Goal: Transaction & Acquisition: Purchase product/service

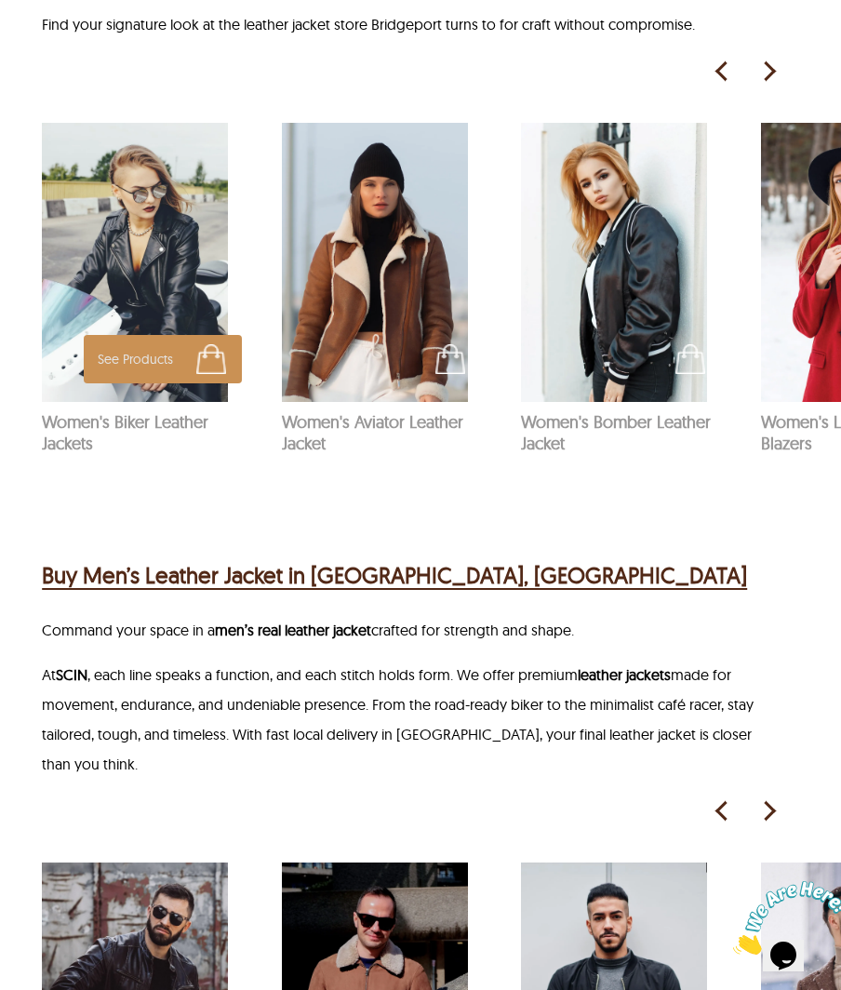
scroll to position [1210, 0]
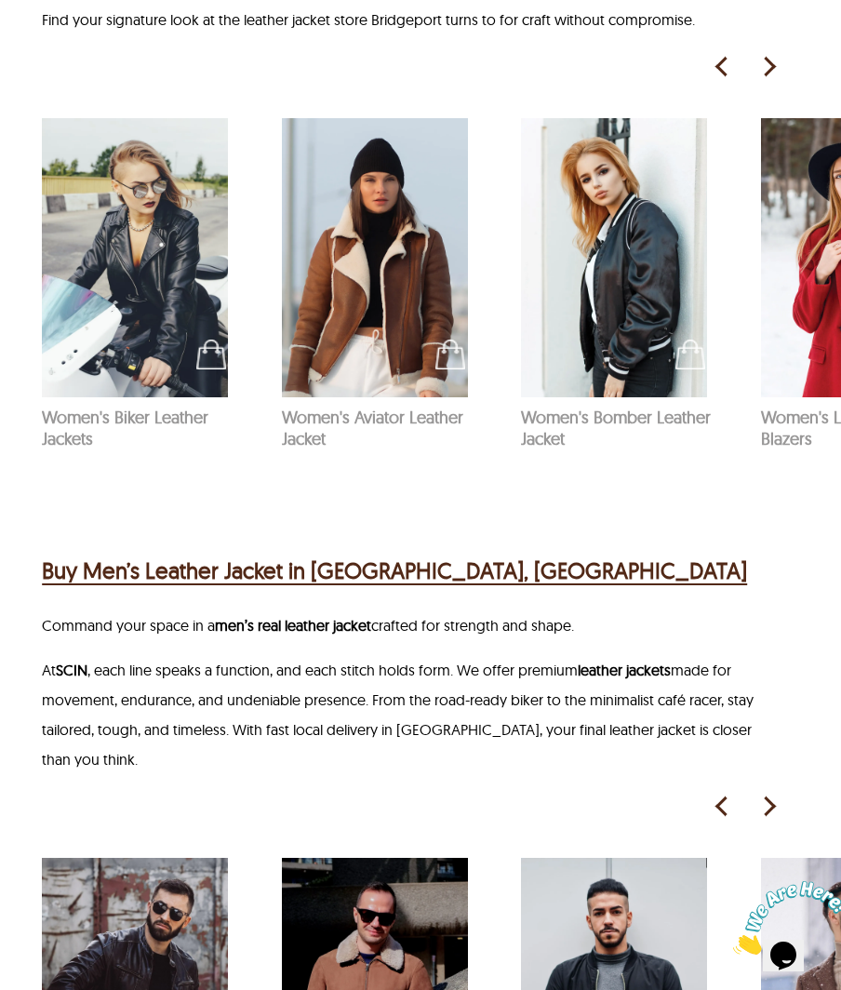
click at [222, 554] on h2 "Buy Men’s Leather Jacket in [GEOGRAPHIC_DATA], [GEOGRAPHIC_DATA]" at bounding box center [395, 571] width 706 height 34
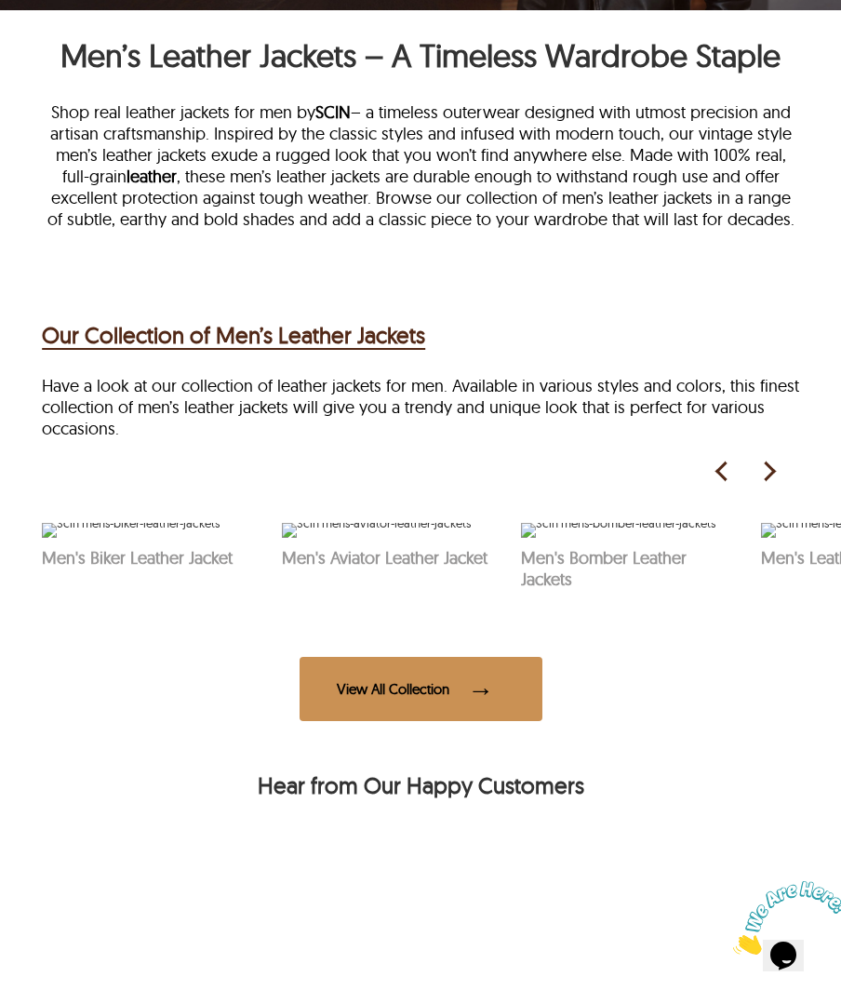
scroll to position [465, 0]
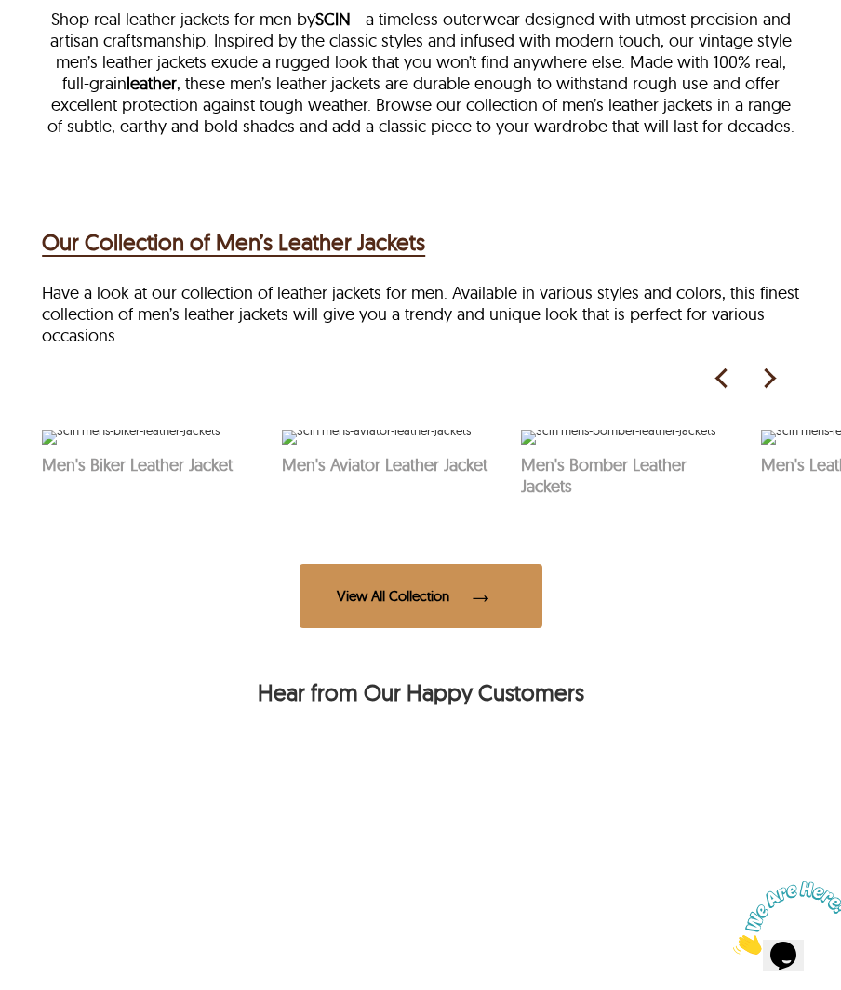
click at [363, 628] on div "View All Collection" at bounding box center [421, 596] width 243 height 64
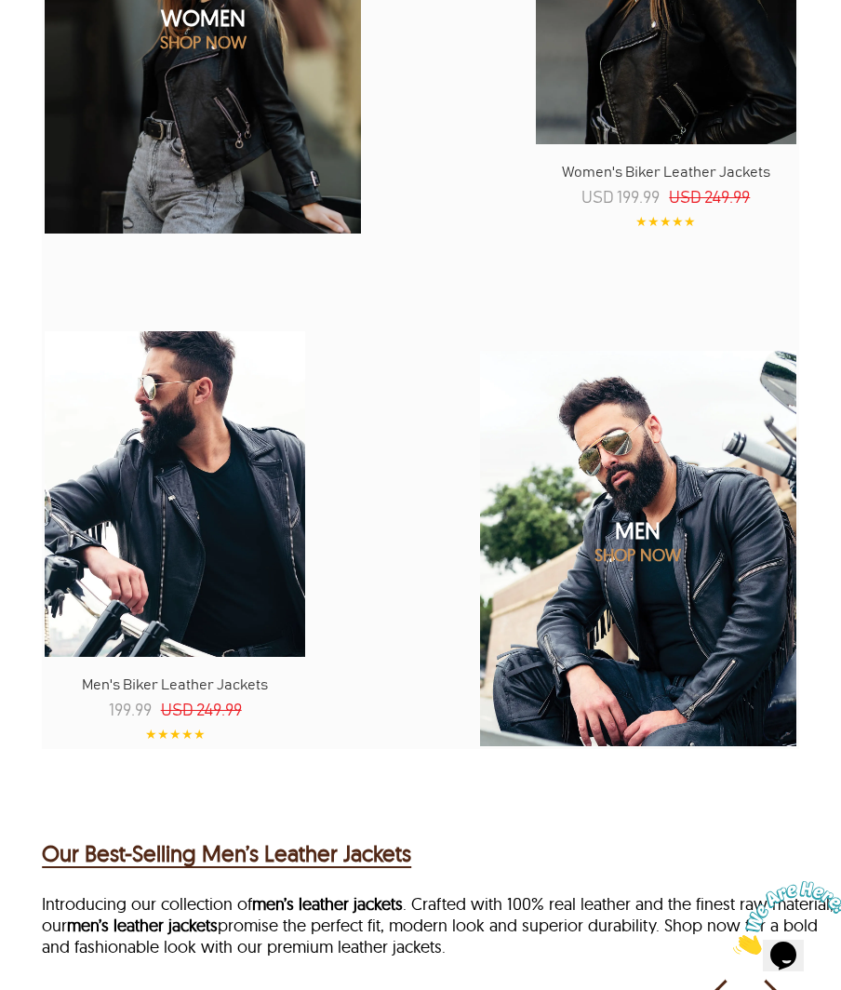
click at [648, 611] on img at bounding box center [639, 548] width 380 height 475
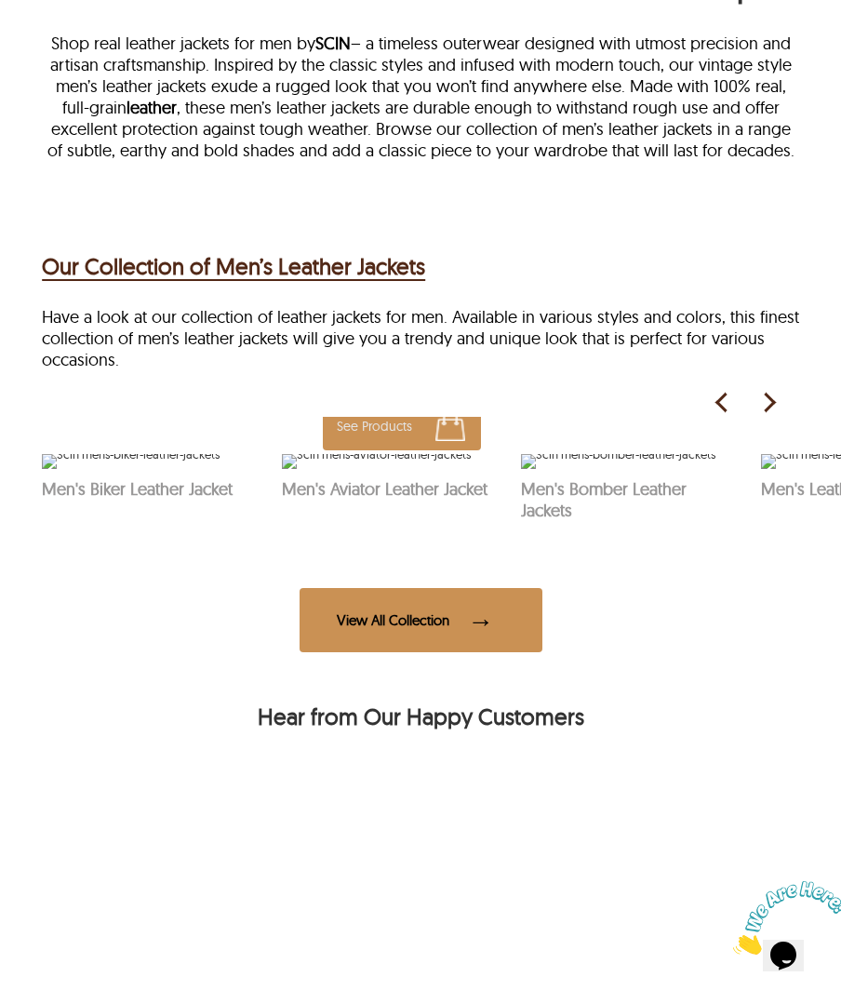
scroll to position [465, 0]
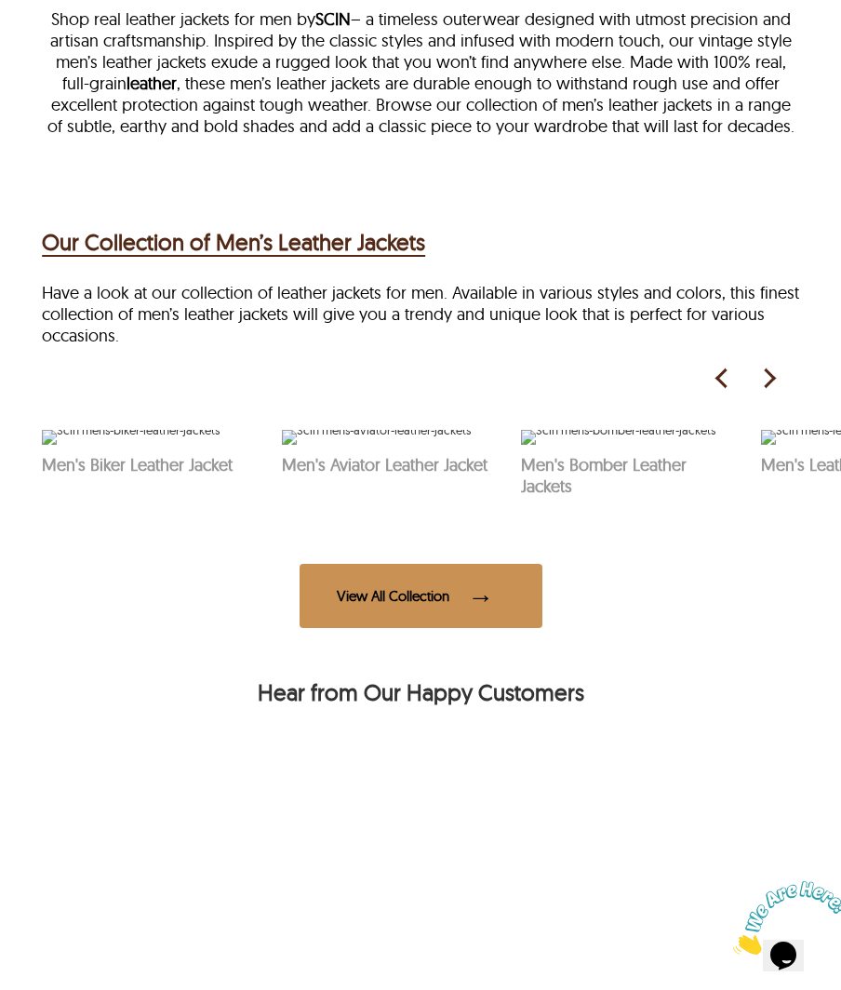
click at [773, 365] on img at bounding box center [769, 379] width 28 height 28
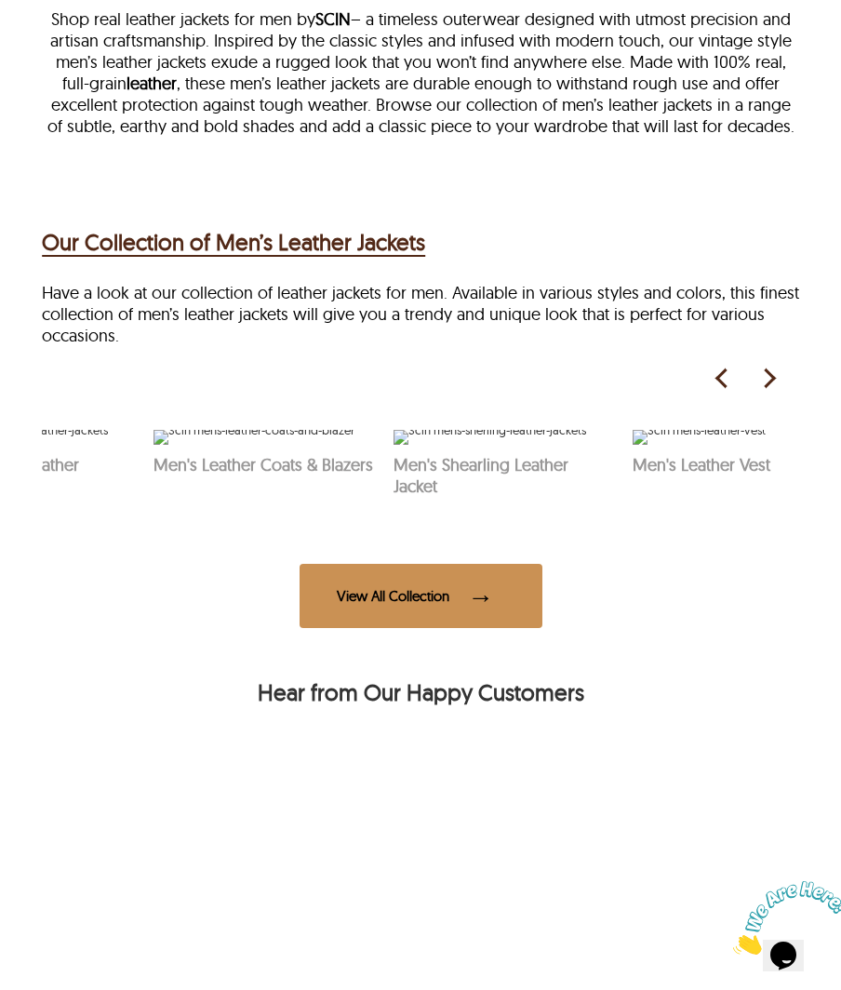
scroll to position [0, 621]
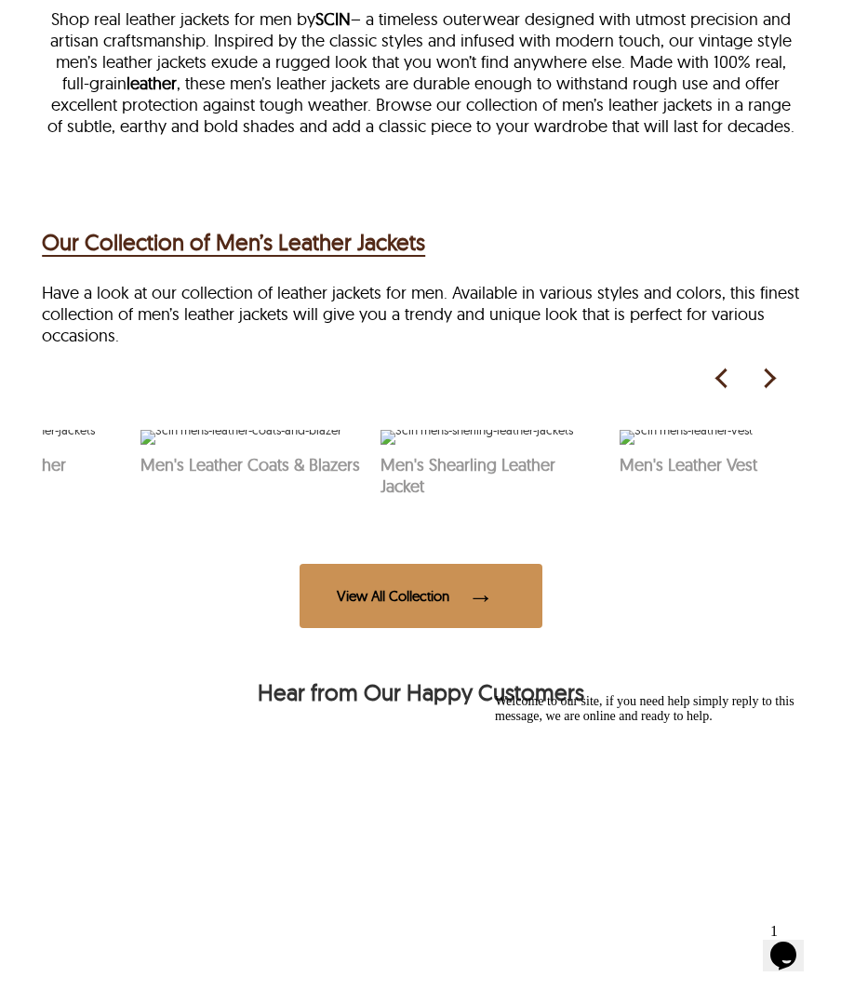
click at [719, 365] on img at bounding box center [722, 379] width 28 height 28
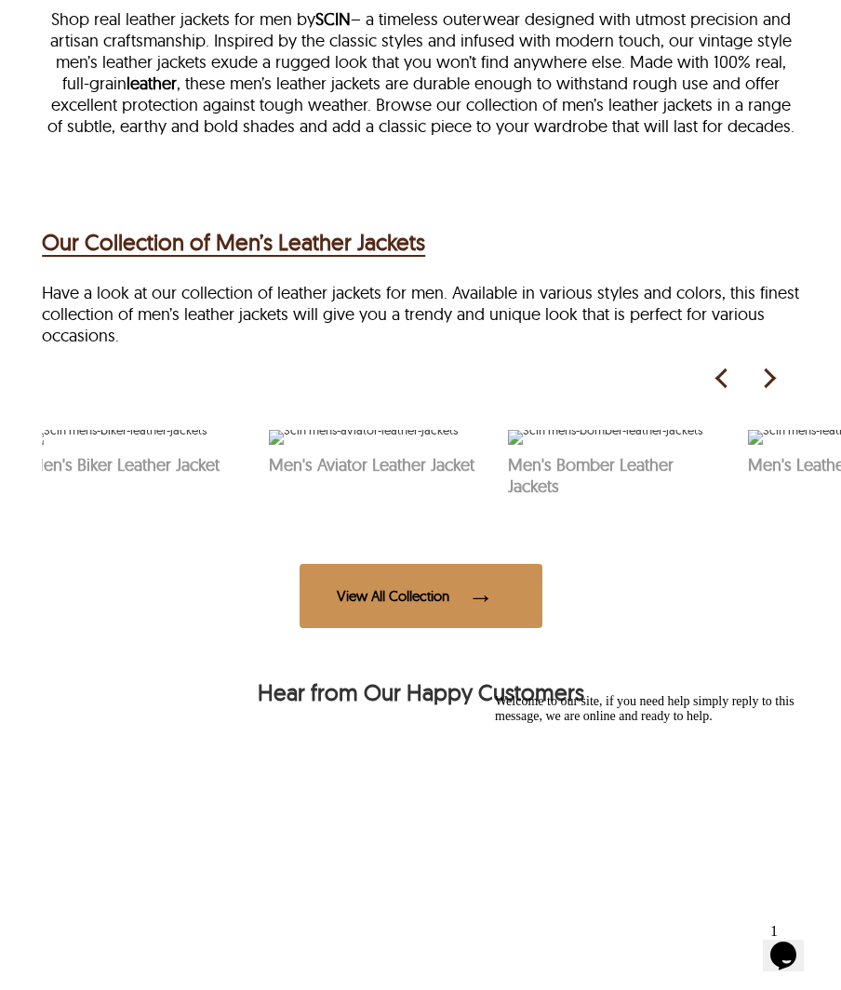
scroll to position [0, 0]
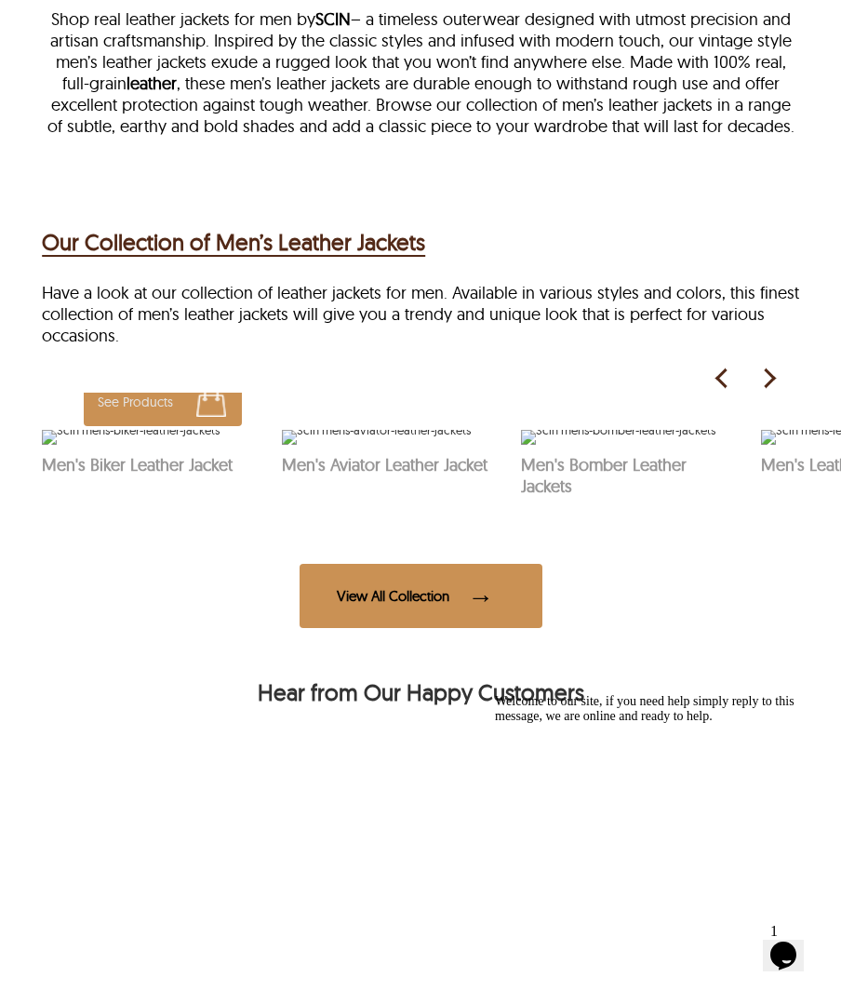
click at [184, 445] on img at bounding box center [131, 437] width 178 height 15
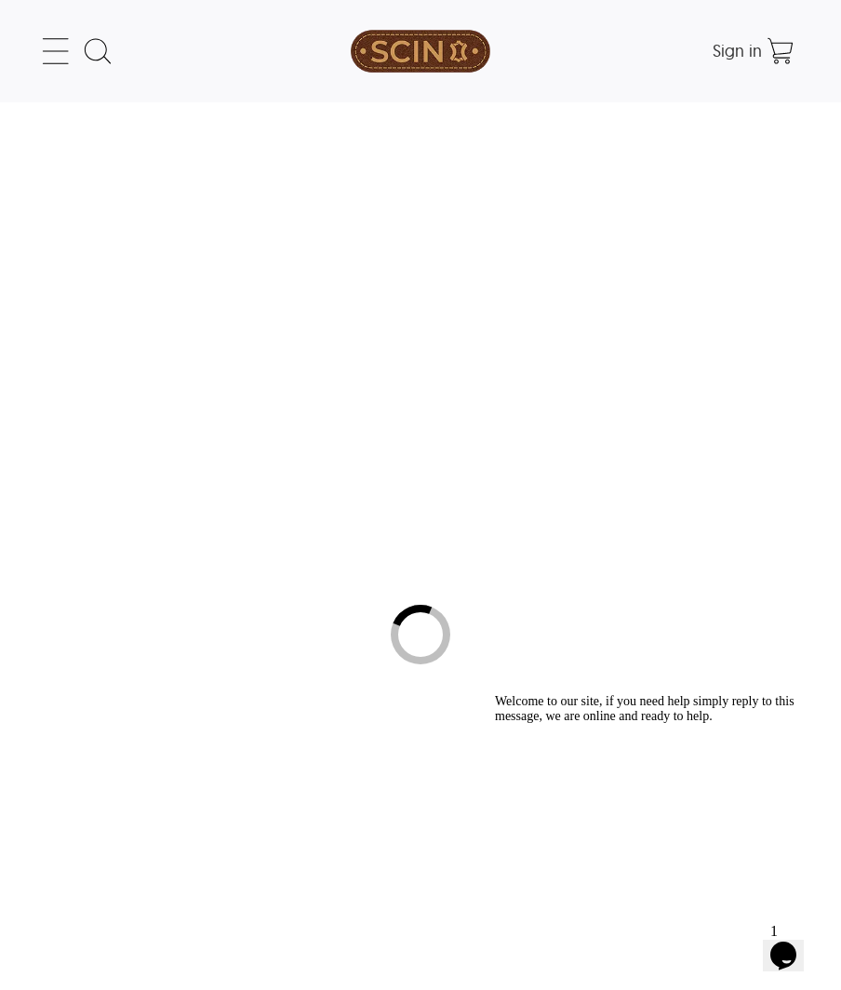
select select "********"
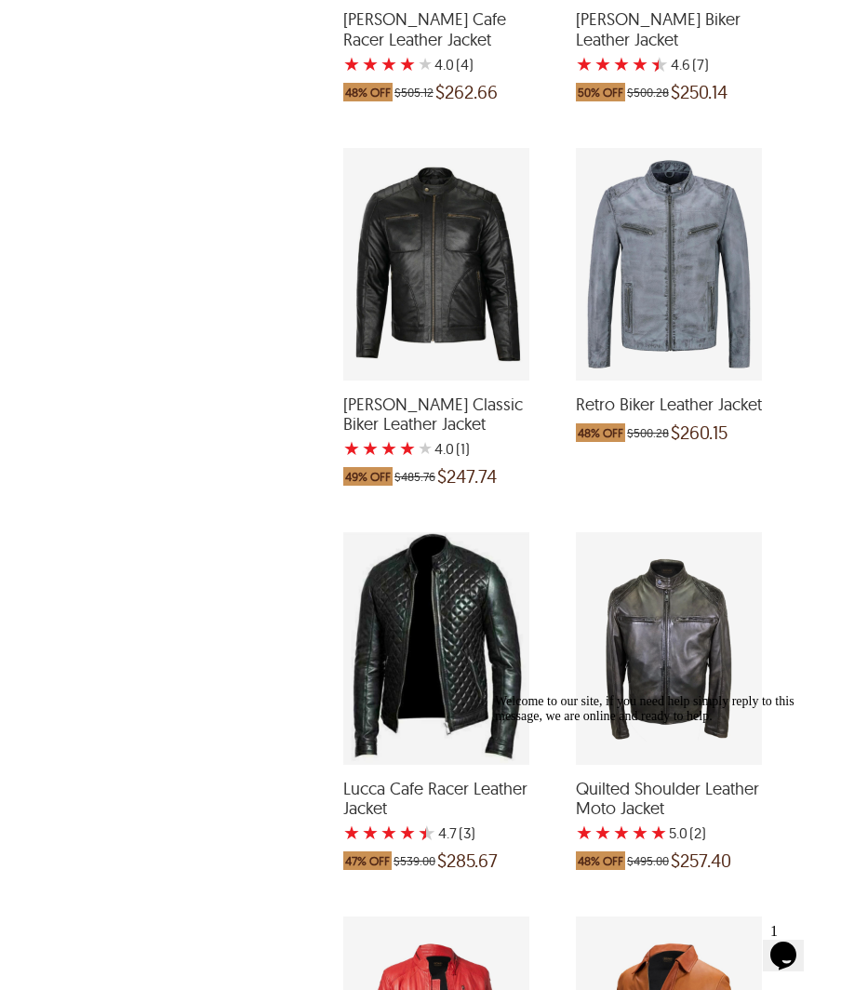
scroll to position [4840, 0]
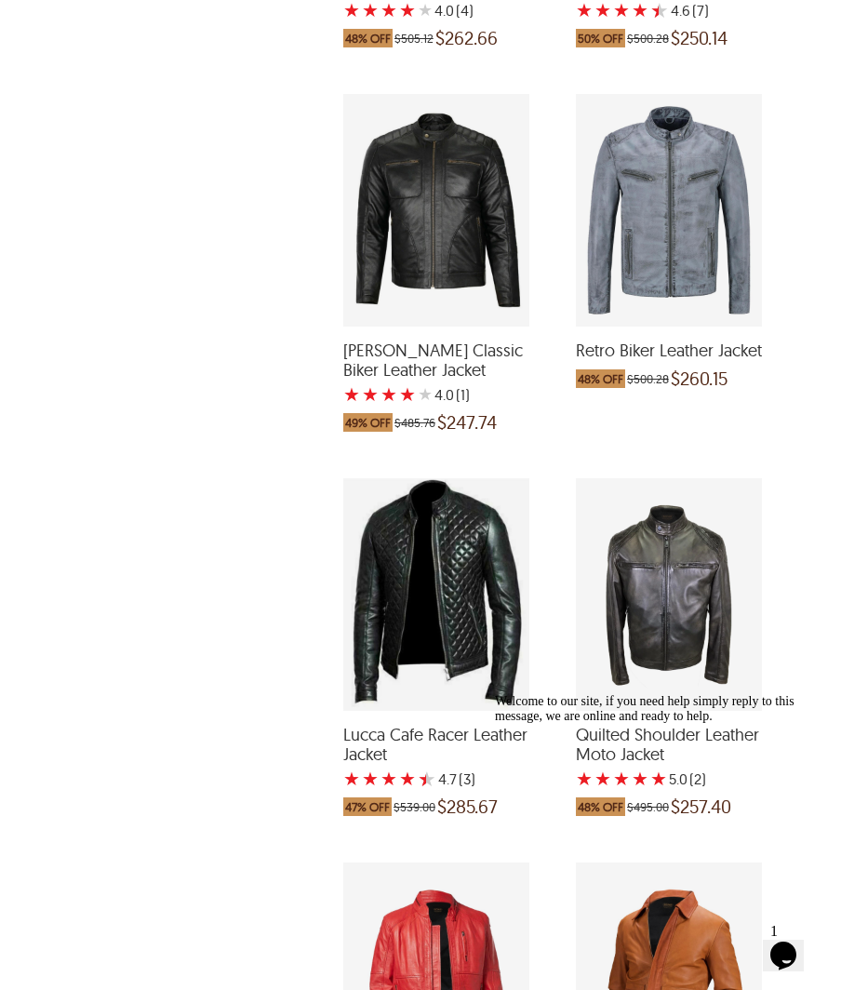
click at [435, 563] on div "Lucca Cafe Racer Leather Jacket with a 4.666666666666667 Star Rating 3 Product …" at bounding box center [436, 594] width 186 height 233
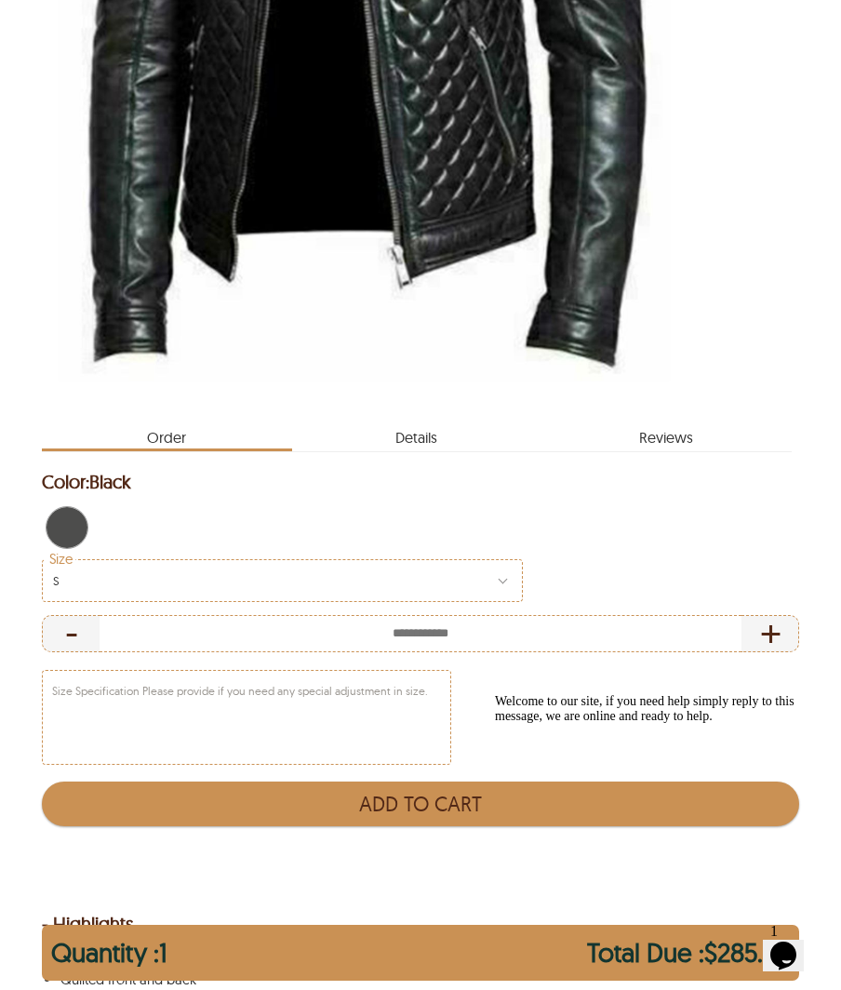
scroll to position [652, 0]
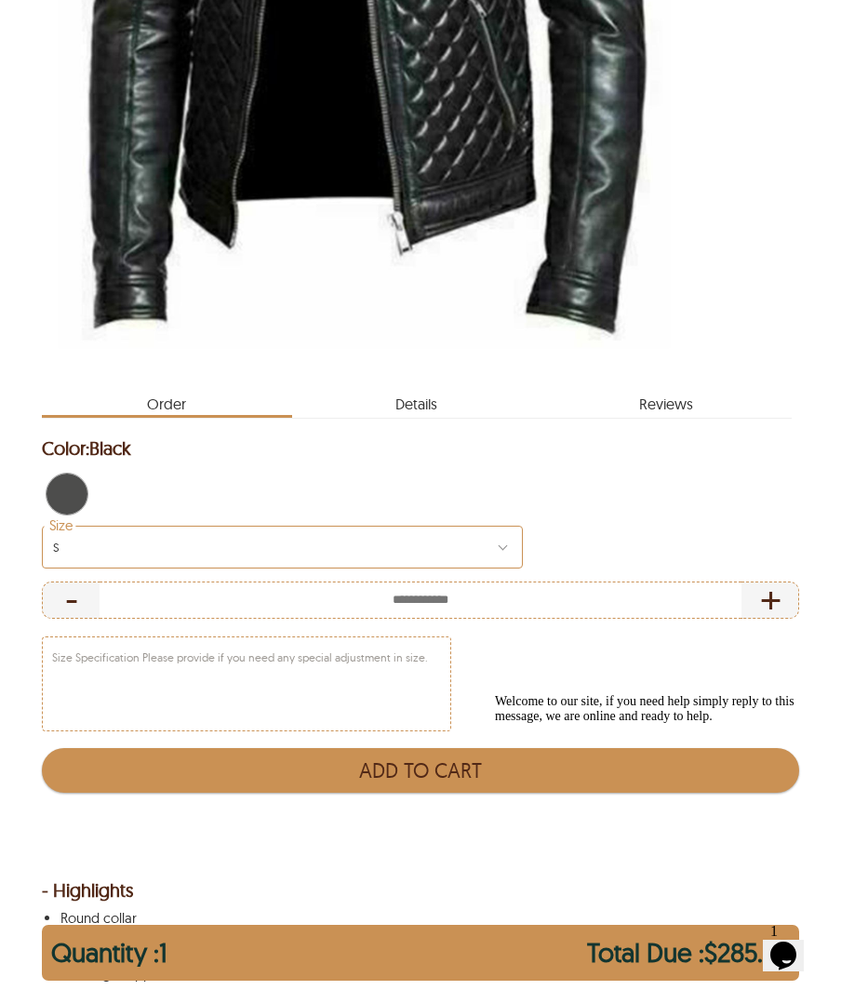
click at [505, 569] on div "S" at bounding box center [282, 547] width 481 height 43
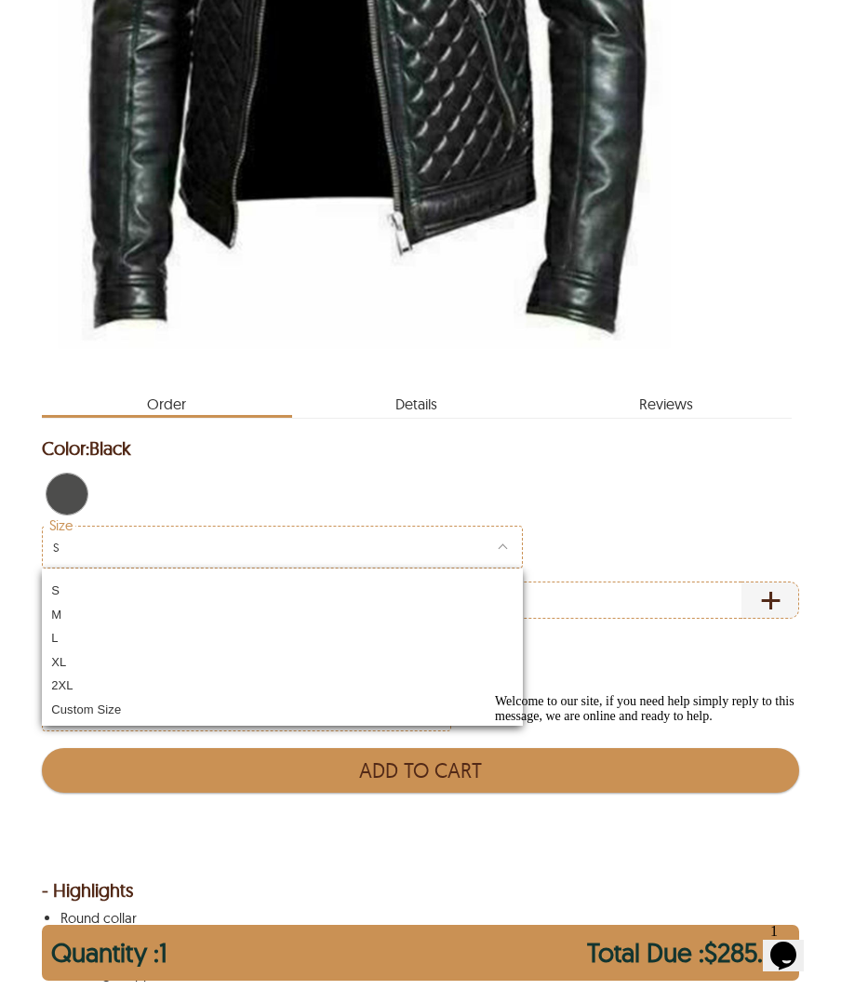
click at [646, 577] on div "Size S S M L XL 2XL Custom Size - +" at bounding box center [421, 572] width 758 height 93
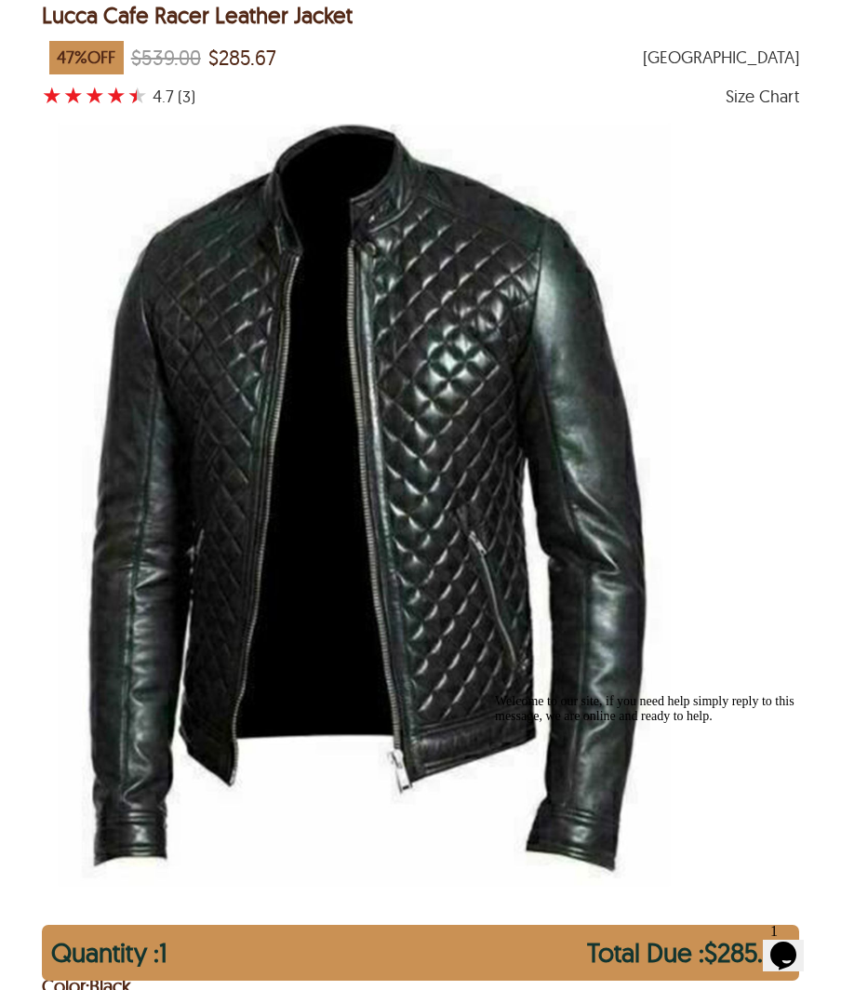
scroll to position [93, 0]
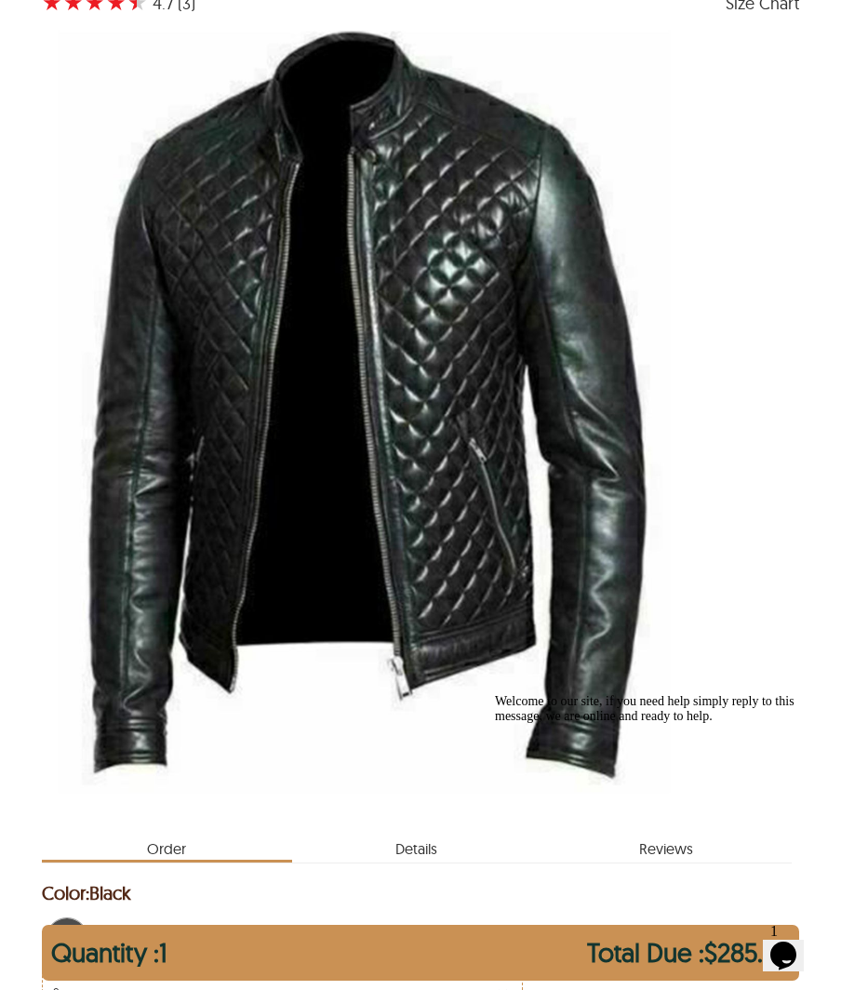
select select "********"
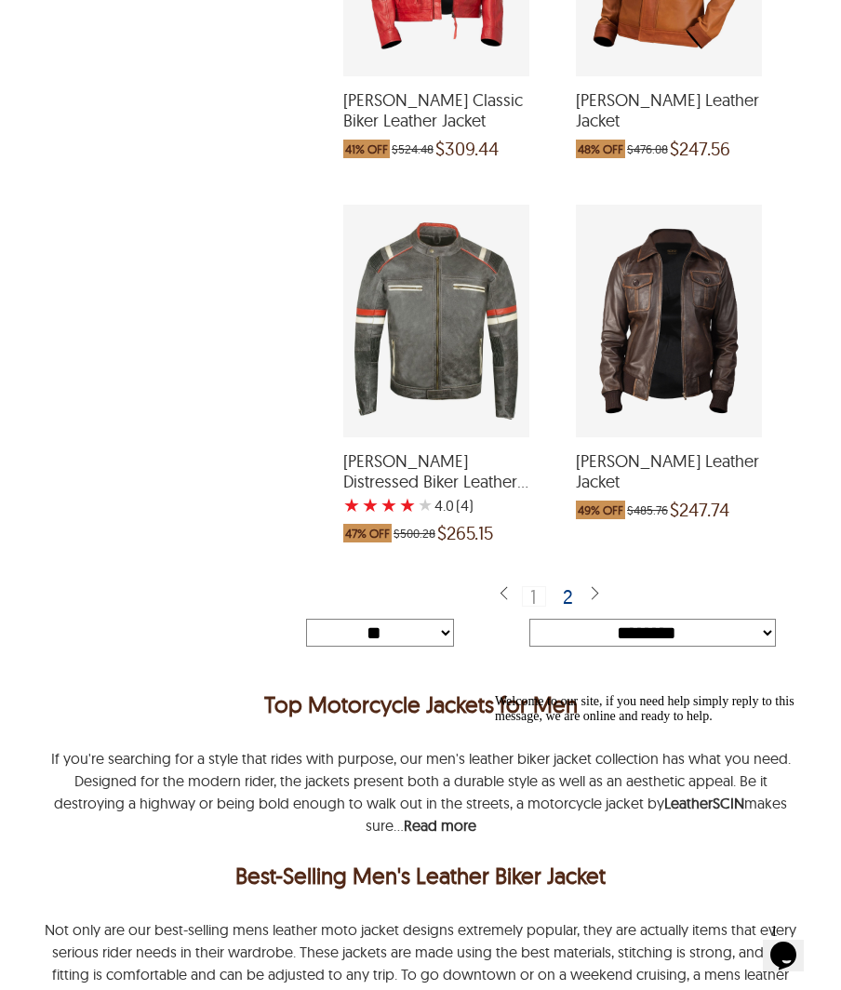
scroll to position [5864, 0]
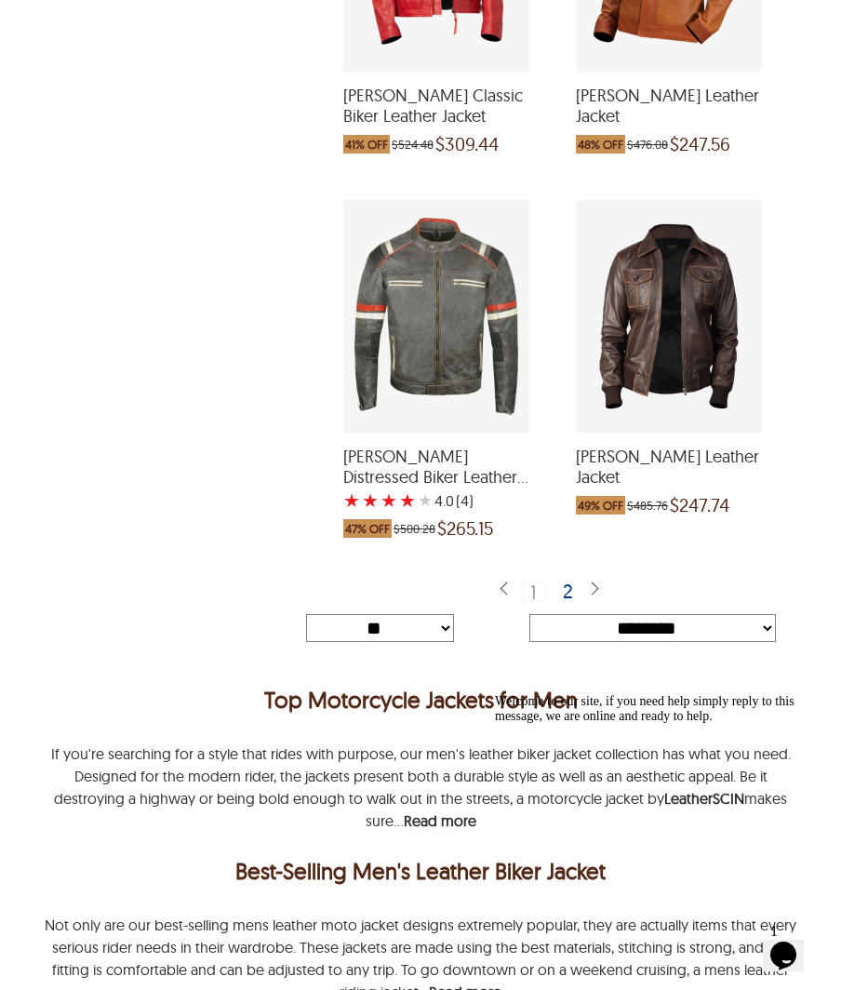
click at [567, 582] on div "2" at bounding box center [569, 591] width 27 height 19
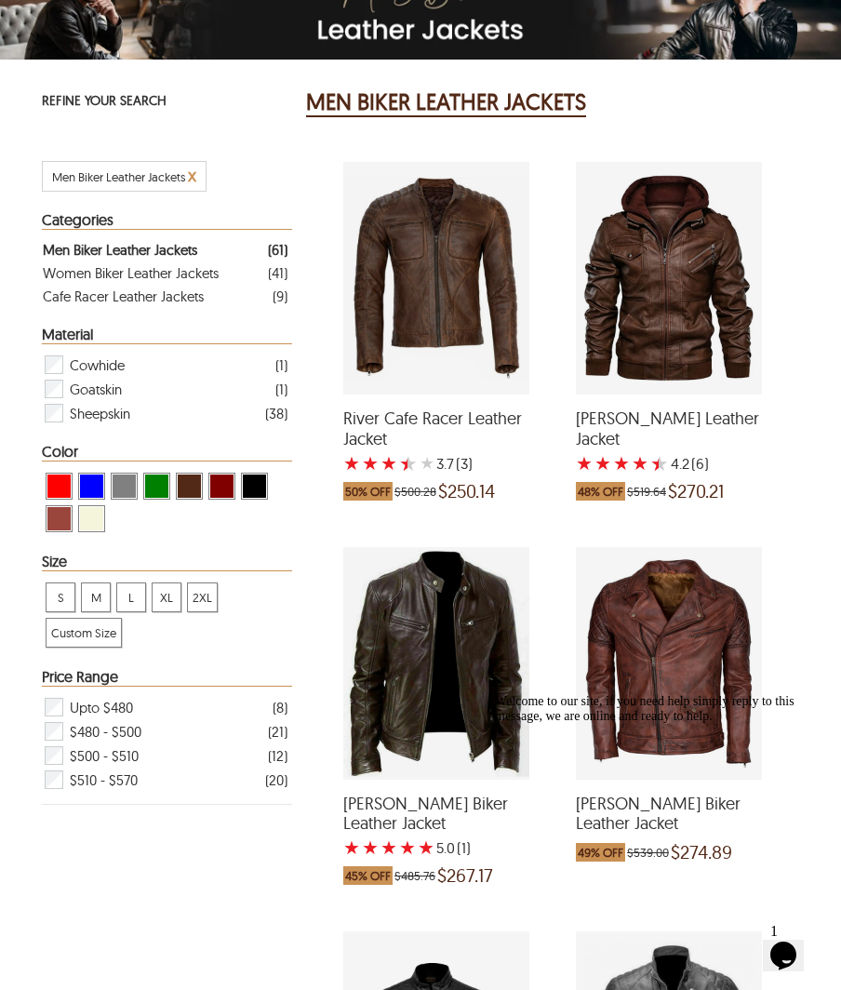
scroll to position [93, 0]
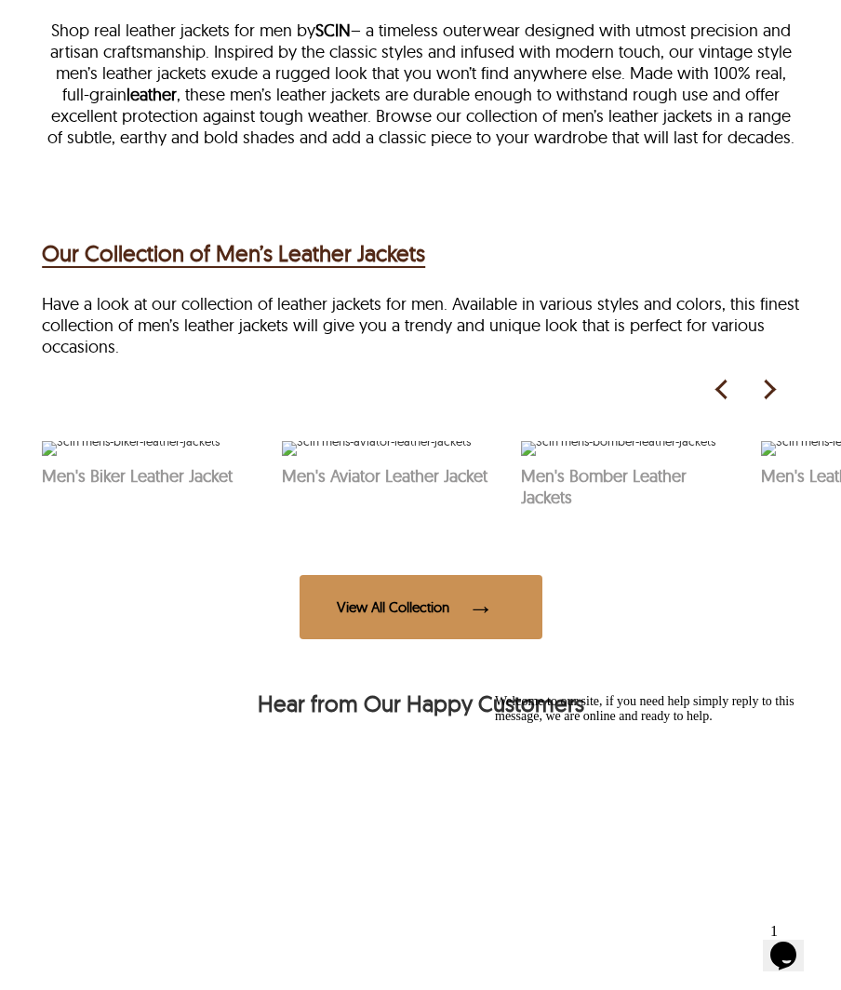
scroll to position [465, 0]
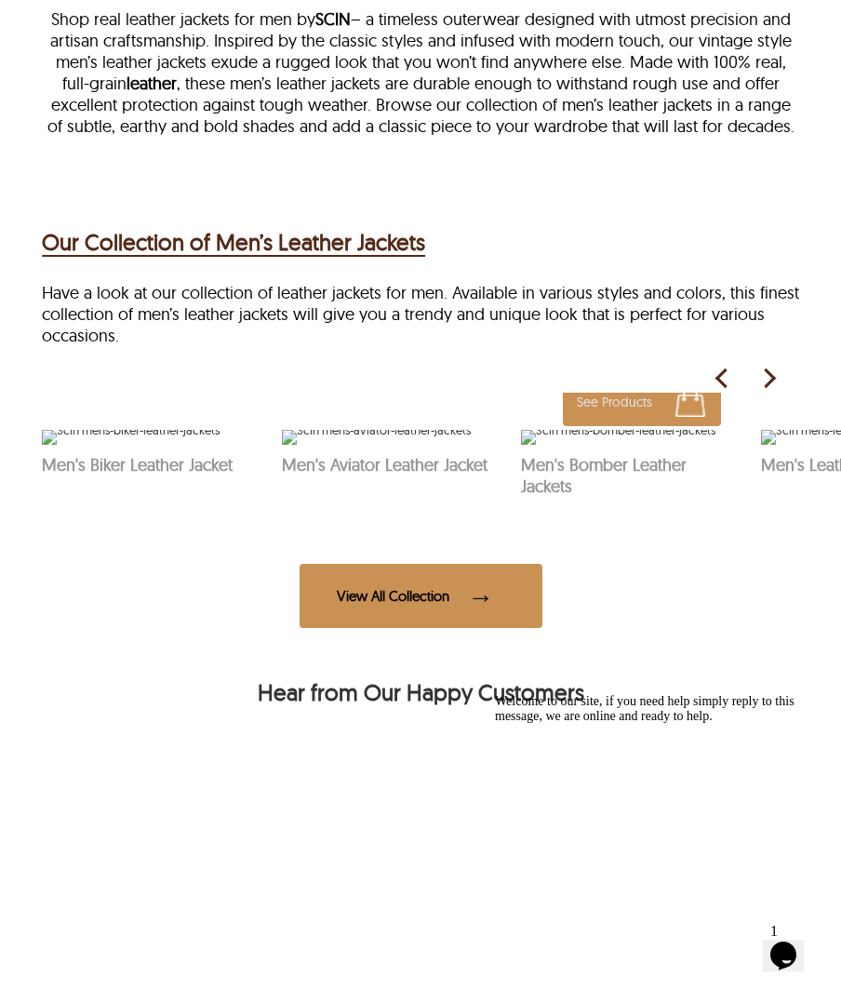
click at [649, 445] on img at bounding box center [618, 437] width 195 height 15
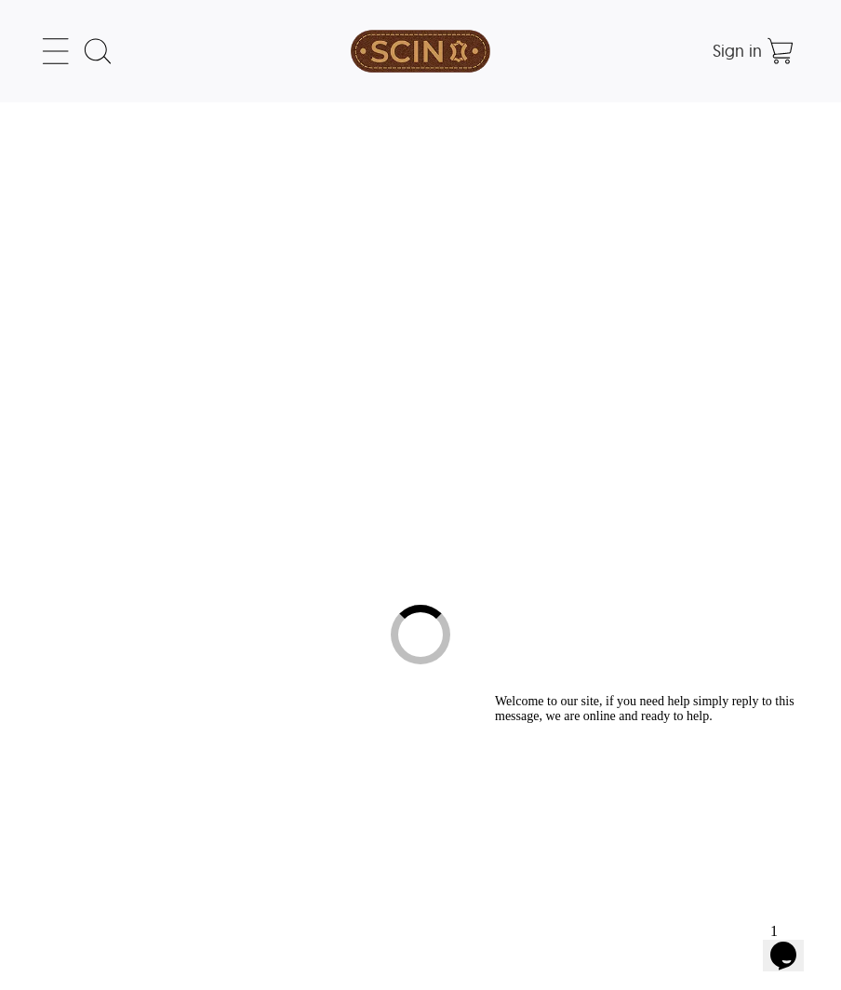
select select "********"
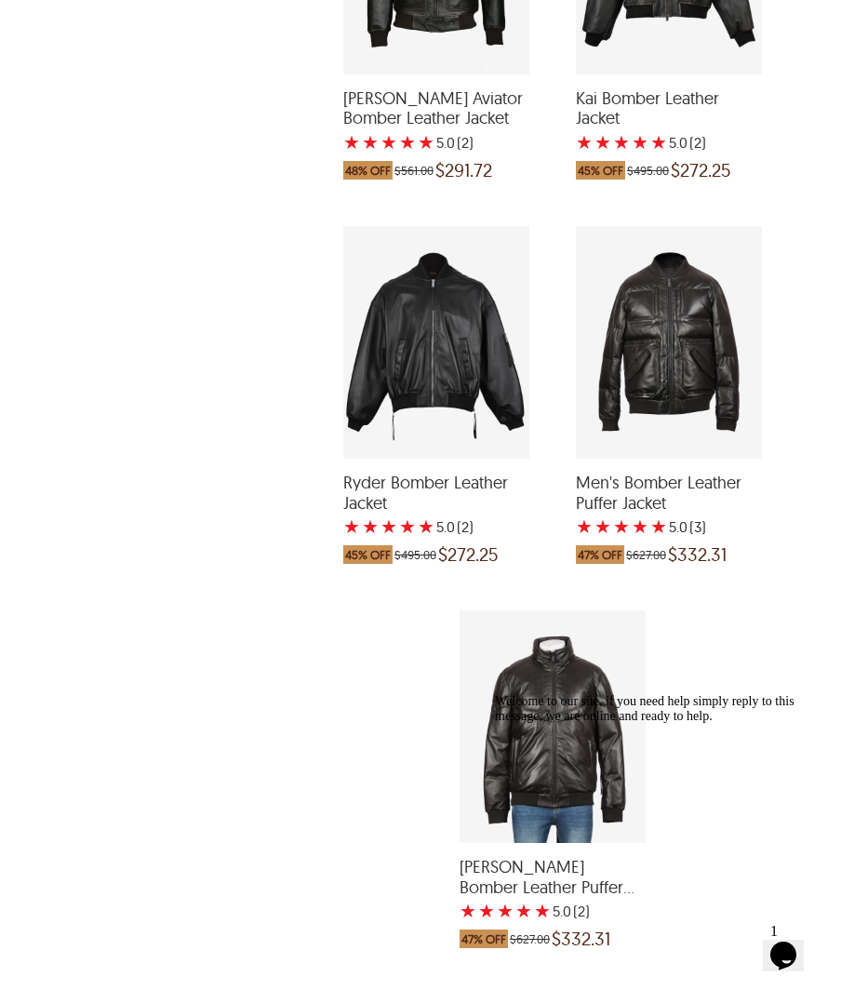
scroll to position [5491, 0]
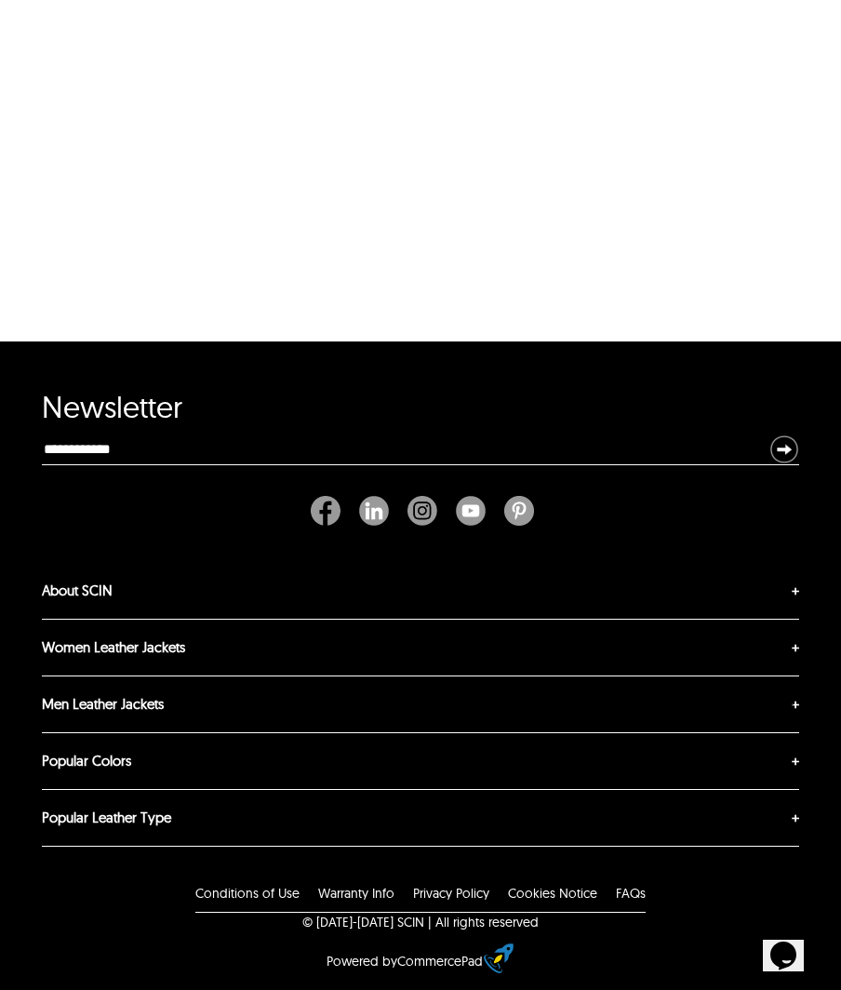
scroll to position [465, 0]
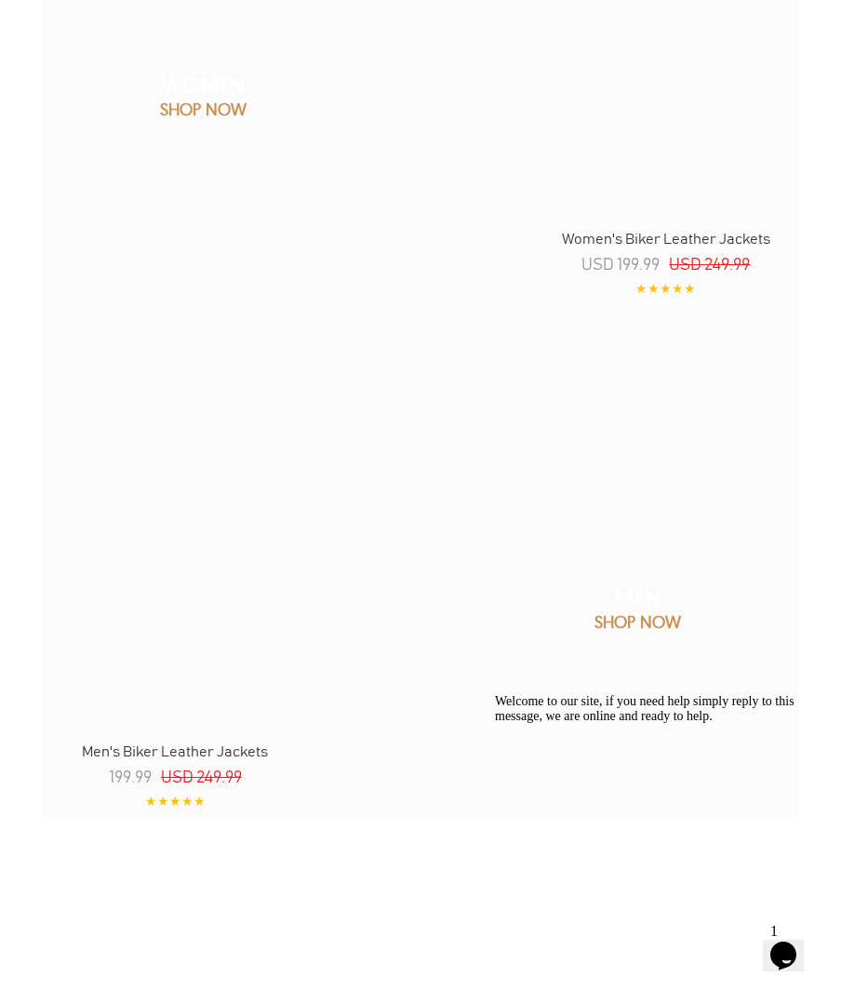
scroll to position [931, 0]
